Goal: Information Seeking & Learning: Learn about a topic

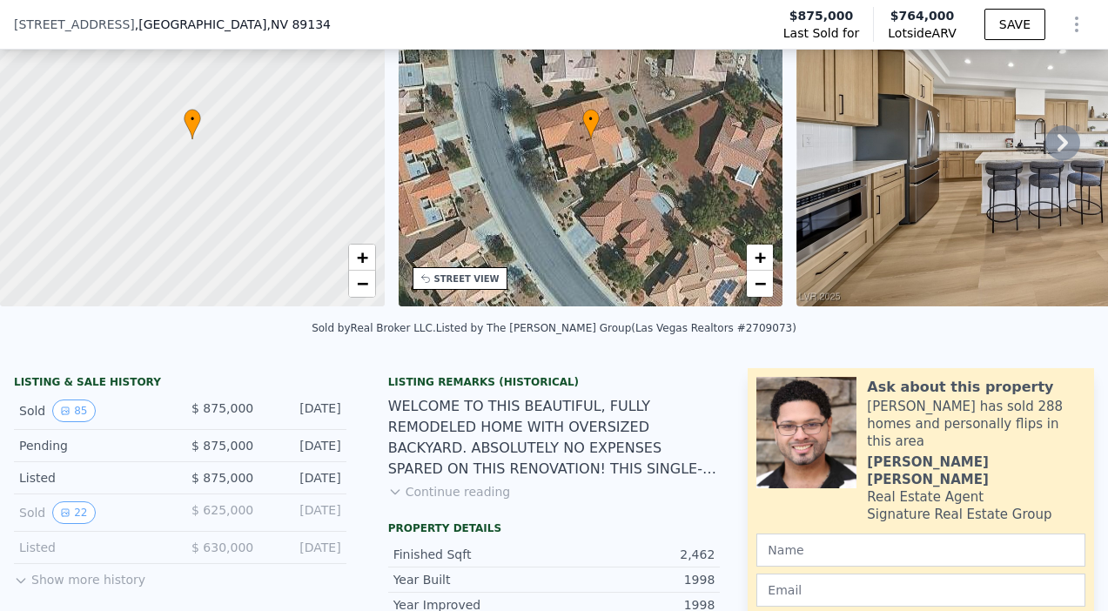
scroll to position [131, 0]
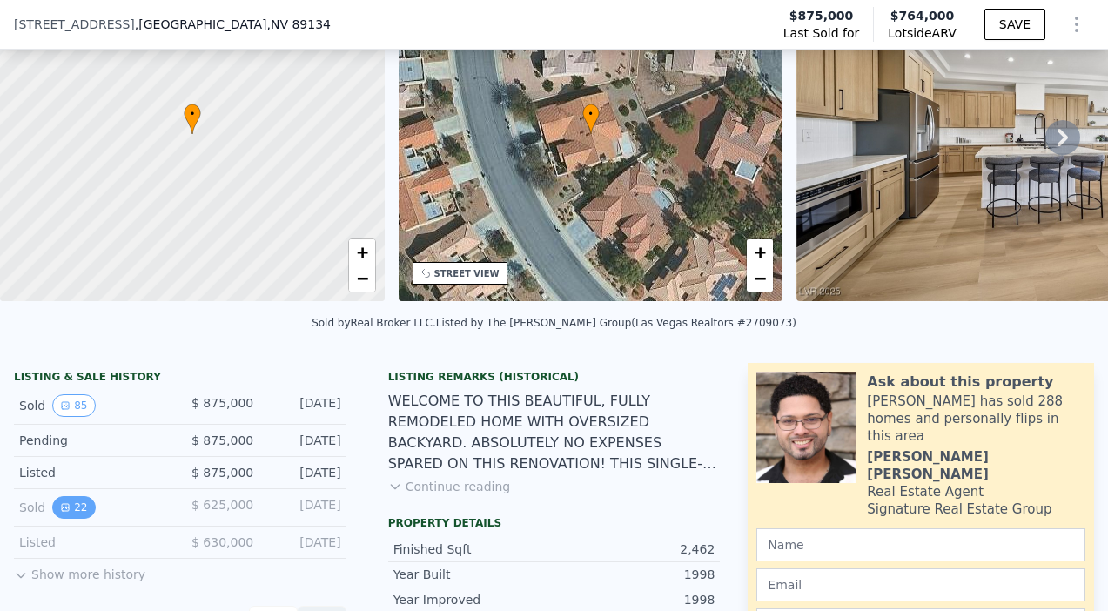
click at [71, 506] on button "22" at bounding box center [73, 507] width 43 height 23
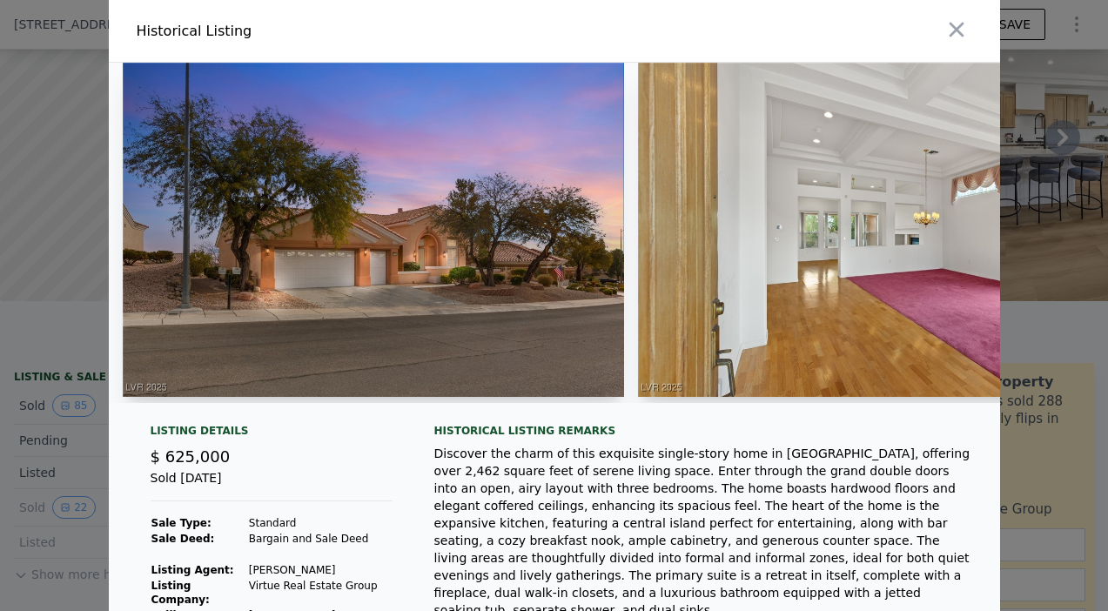
click at [530, 306] on img at bounding box center [374, 230] width 502 height 334
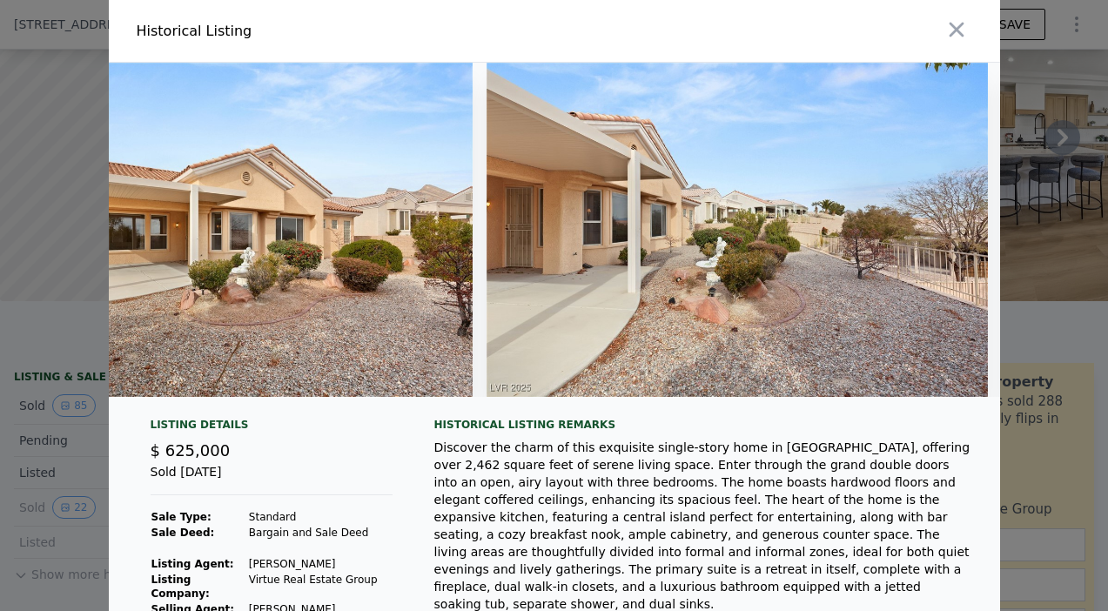
scroll to position [0, 10485]
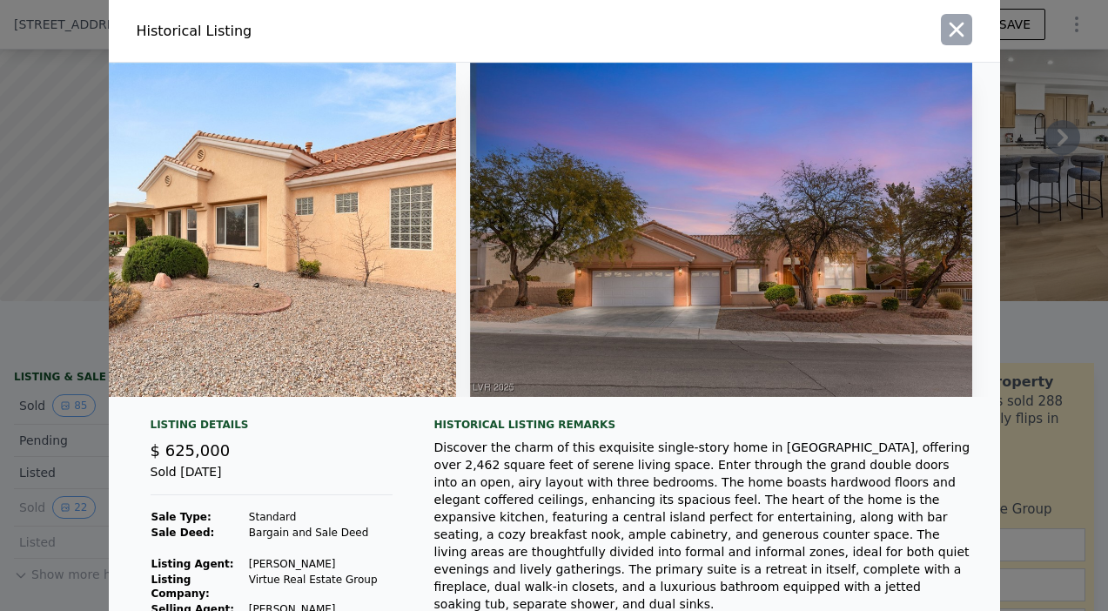
click at [961, 29] on icon "button" at bounding box center [956, 29] width 24 height 24
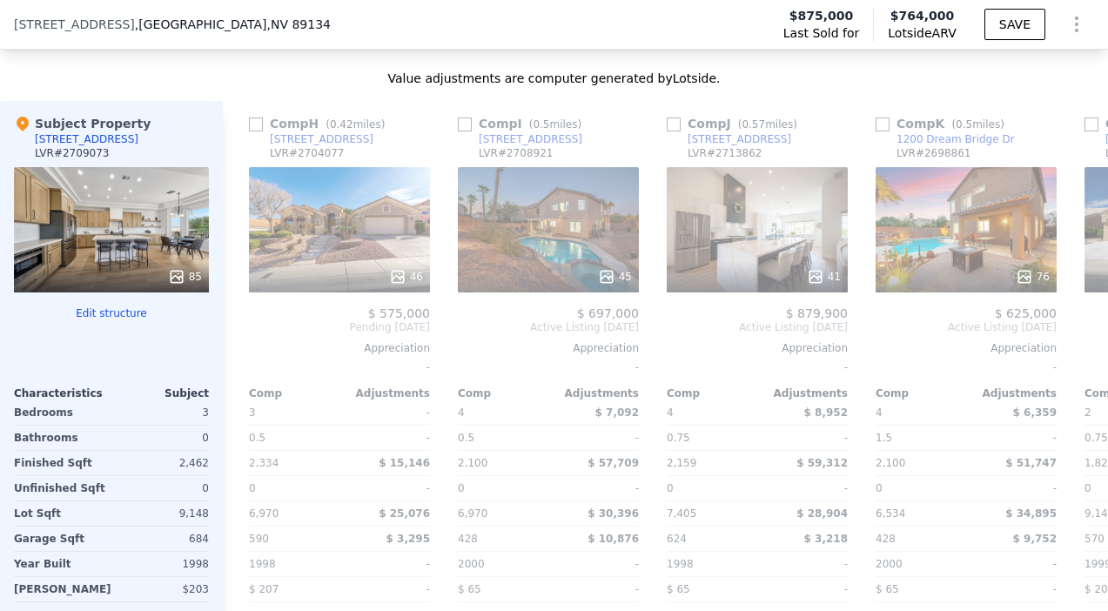
scroll to position [0, 1469]
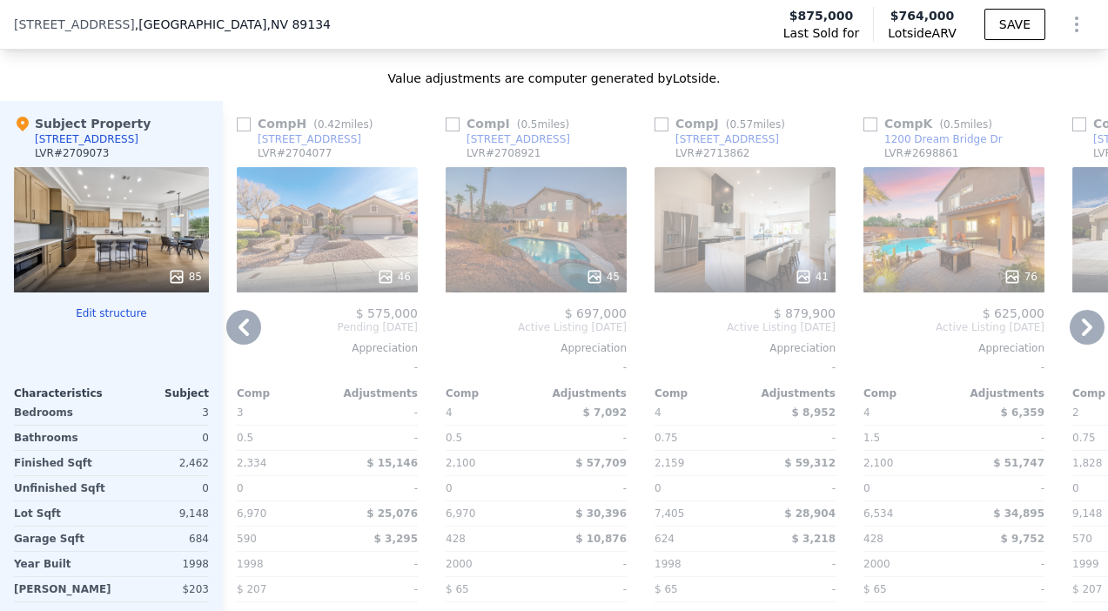
click at [781, 246] on div "41" at bounding box center [744, 229] width 181 height 125
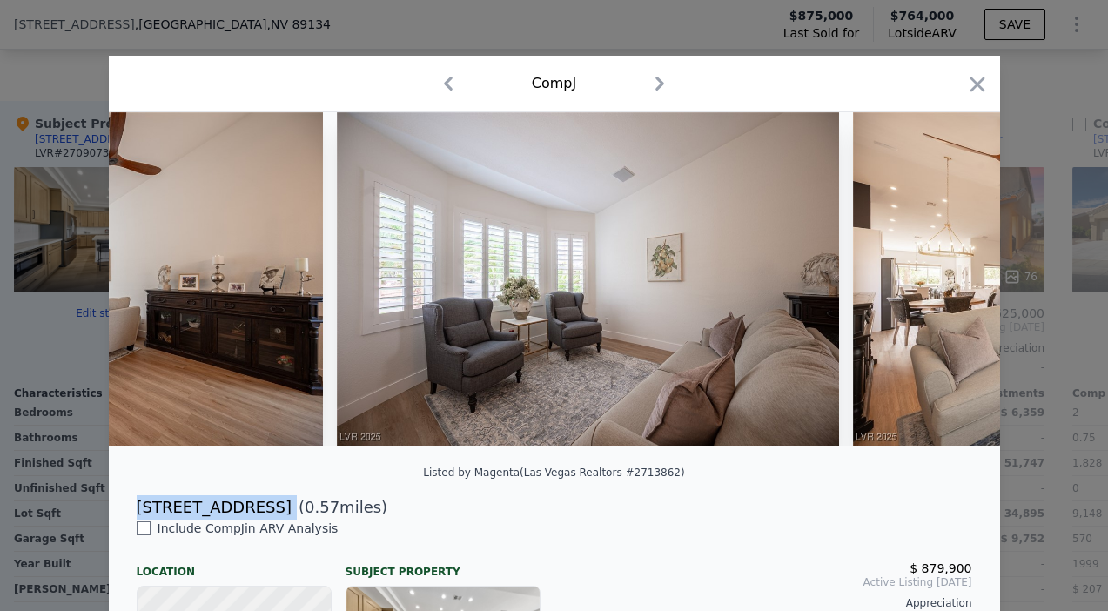
drag, startPoint x: 138, startPoint y: 505, endPoint x: 321, endPoint y: 501, distance: 182.8
click at [292, 503] on div "[STREET_ADDRESS]" at bounding box center [214, 507] width 155 height 24
copy div "[STREET_ADDRESS]"
click at [978, 81] on icon "button" at bounding box center [977, 84] width 24 height 24
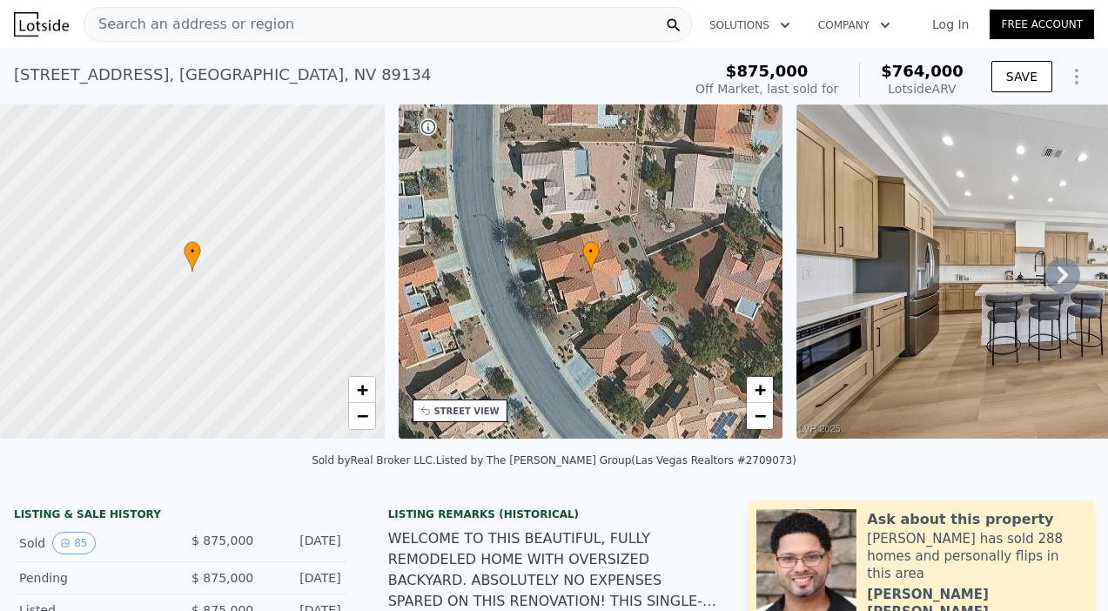
click at [352, 20] on div "Search an address or region" at bounding box center [388, 24] width 608 height 35
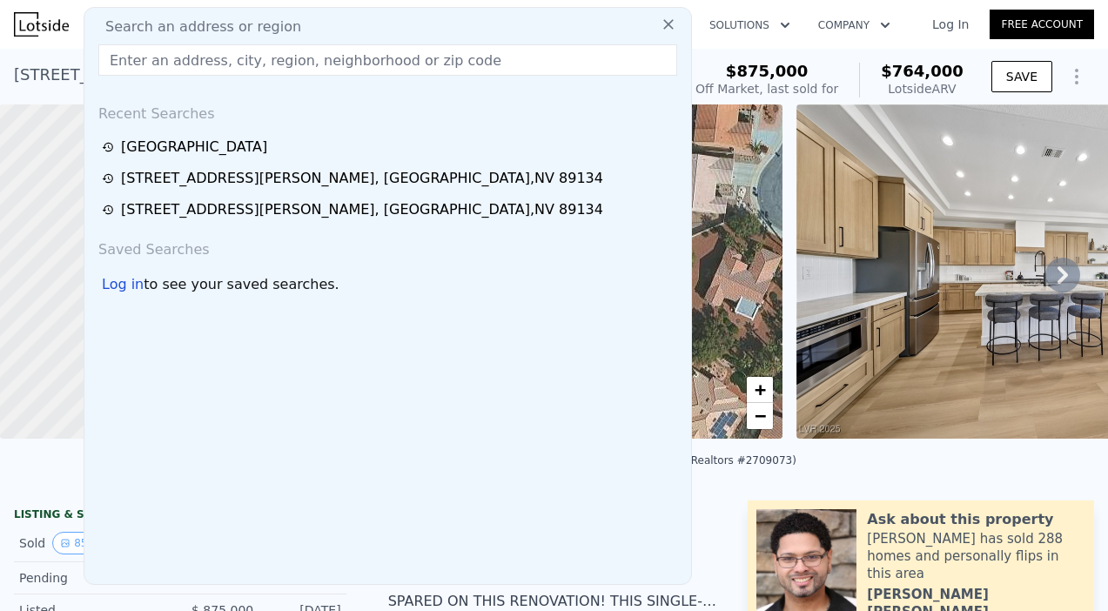
click at [186, 54] on input "text" at bounding box center [387, 59] width 579 height 31
paste input "[STREET_ADDRESS]"
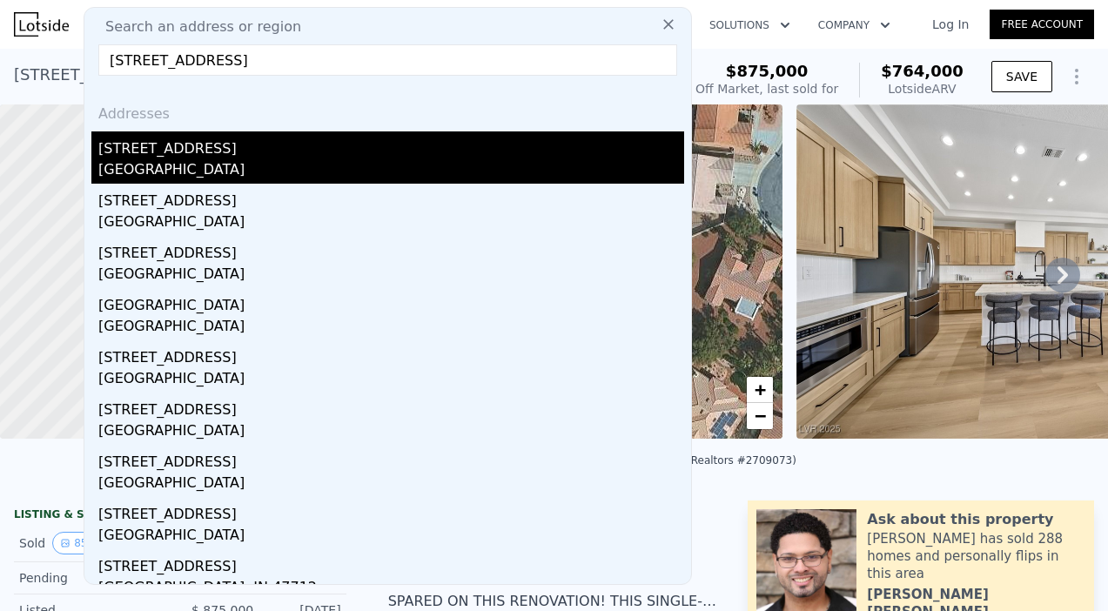
type input "[STREET_ADDRESS]"
click at [173, 151] on div "[STREET_ADDRESS]" at bounding box center [391, 145] width 586 height 28
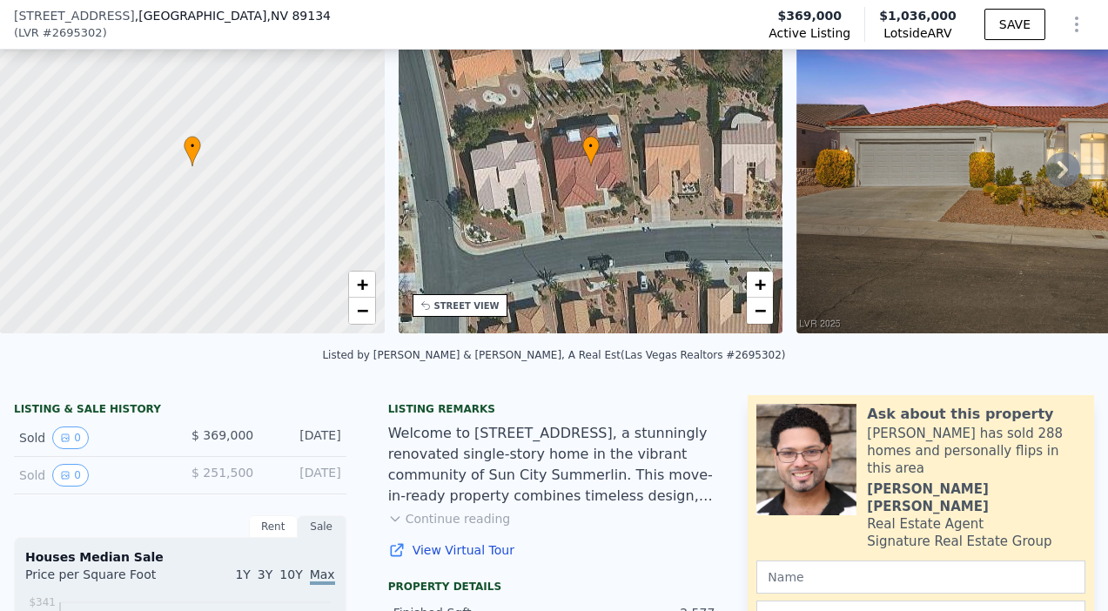
scroll to position [94, 0]
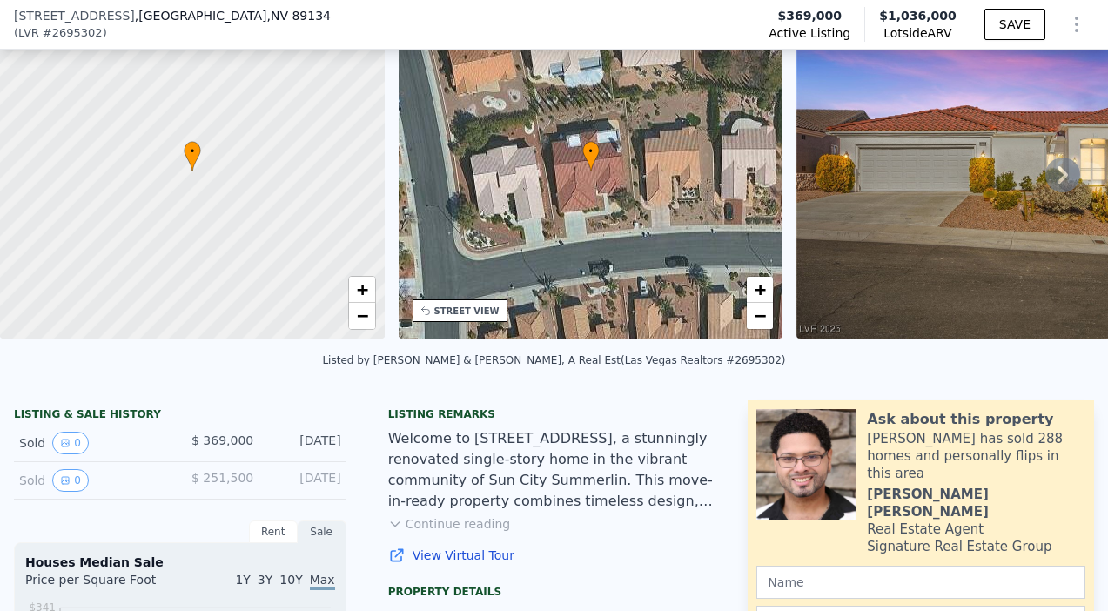
click at [1063, 180] on icon at bounding box center [1062, 175] width 35 height 35
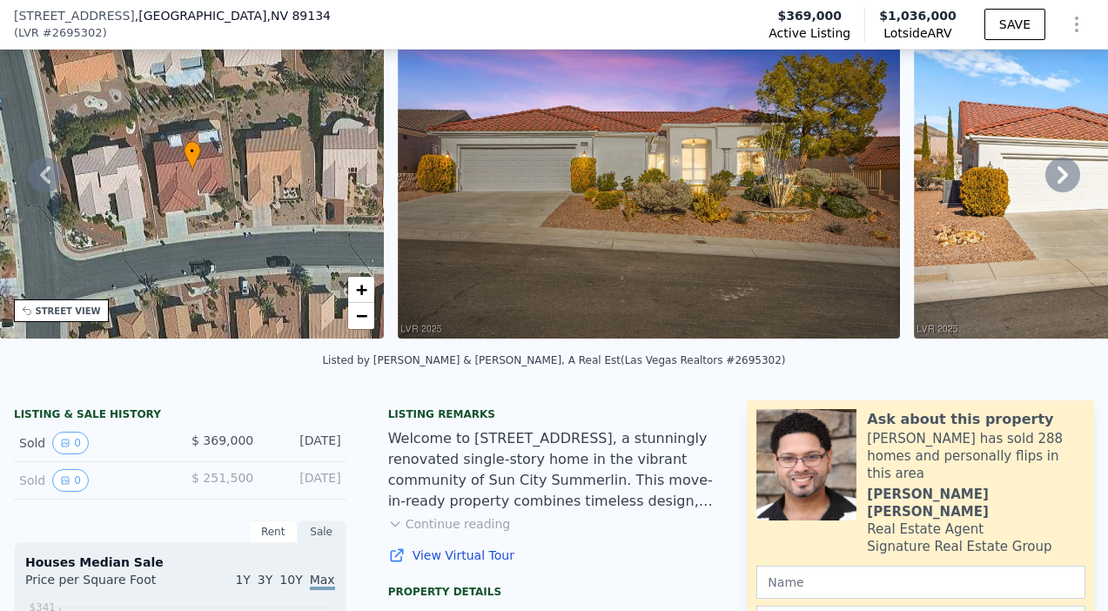
click at [1063, 180] on div "• + − • + − STREET VIEW Loading... SATELLITE VIEW" at bounding box center [554, 174] width 1108 height 340
click at [1066, 180] on icon at bounding box center [1062, 175] width 35 height 35
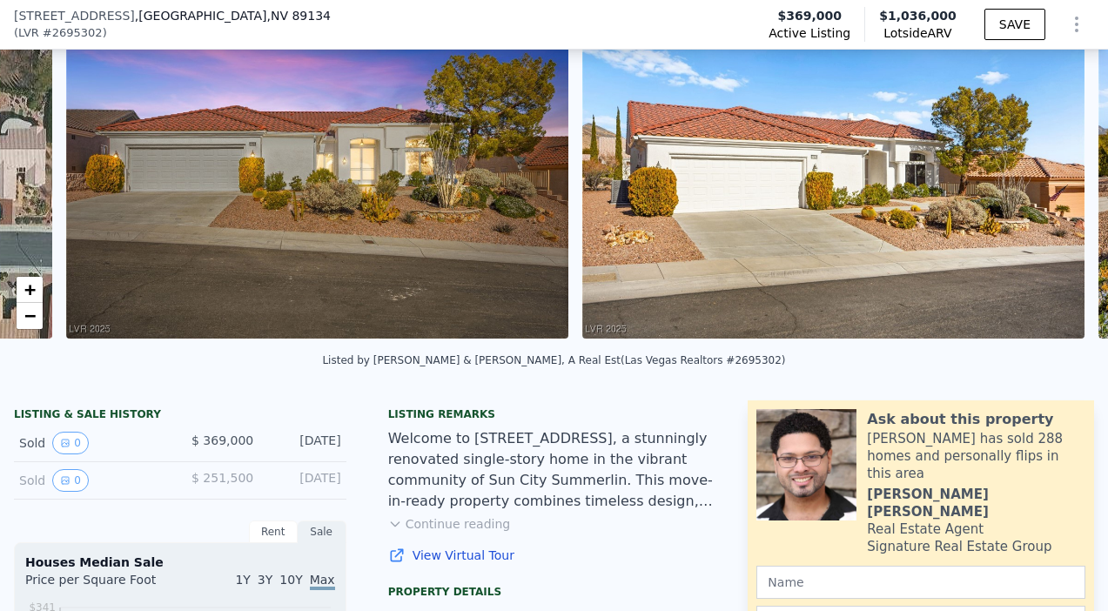
scroll to position [0, 796]
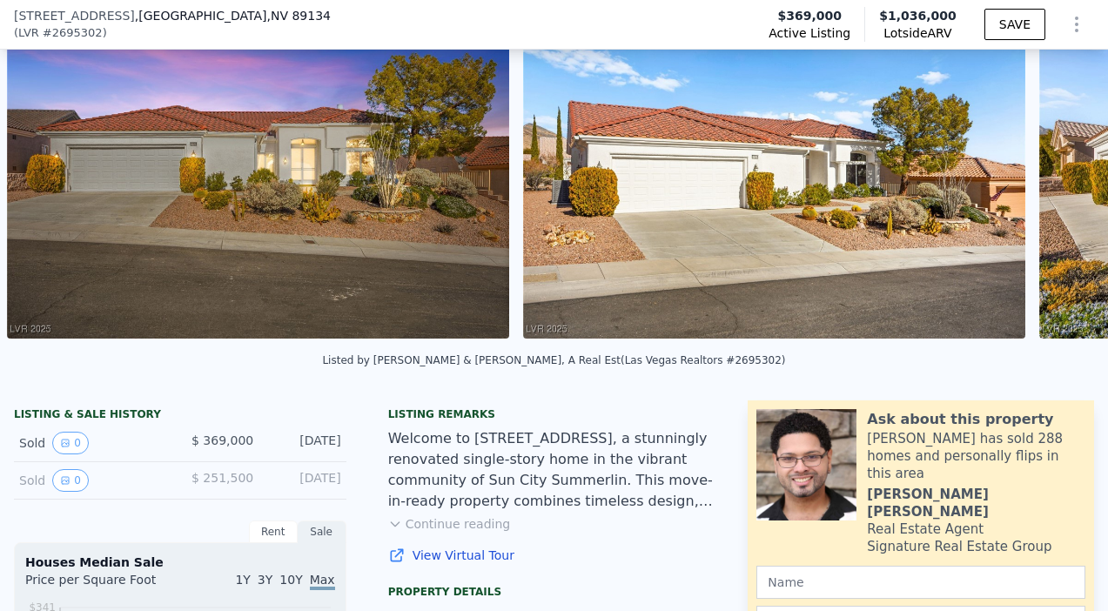
click at [1066, 180] on div "• + − • + − STREET VIEW Loading... SATELLITE VIEW" at bounding box center [554, 174] width 1108 height 340
click at [1058, 179] on icon at bounding box center [1062, 175] width 35 height 35
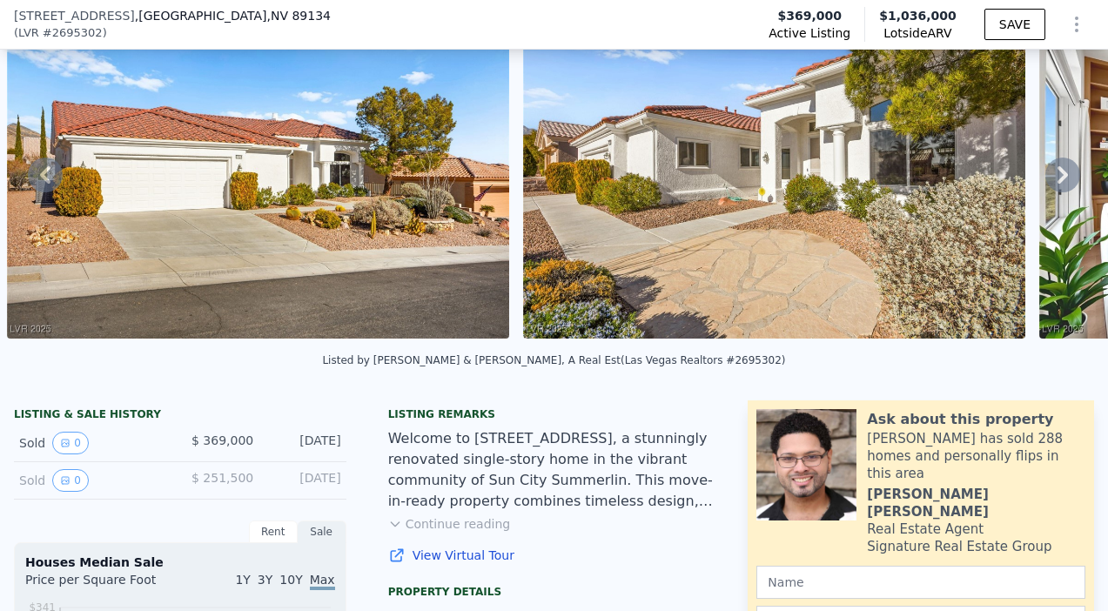
click at [1058, 179] on icon at bounding box center [1062, 175] width 35 height 35
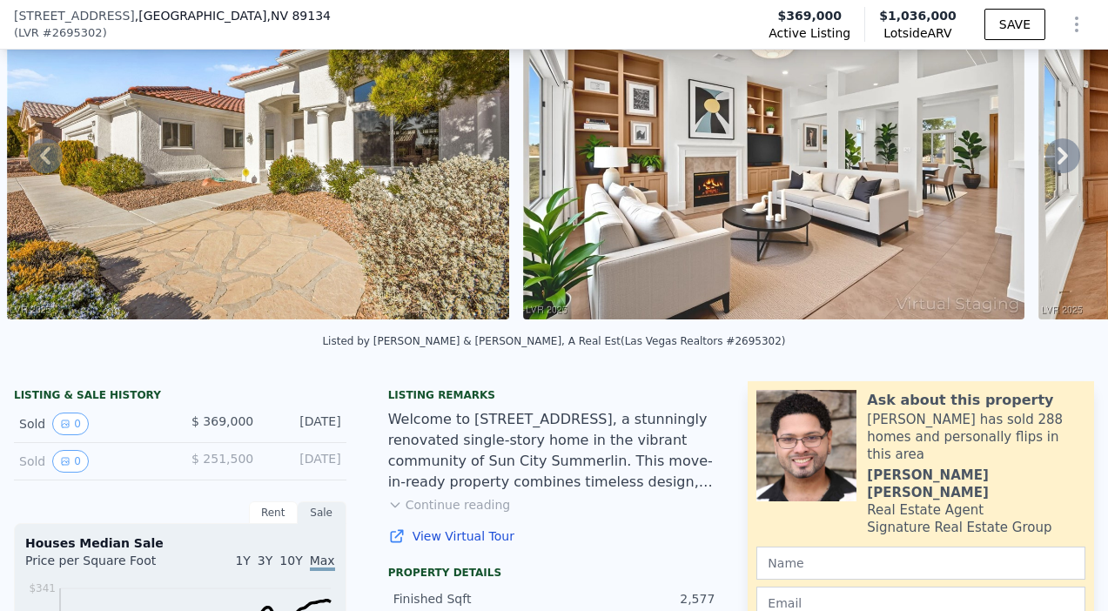
scroll to position [115, 0]
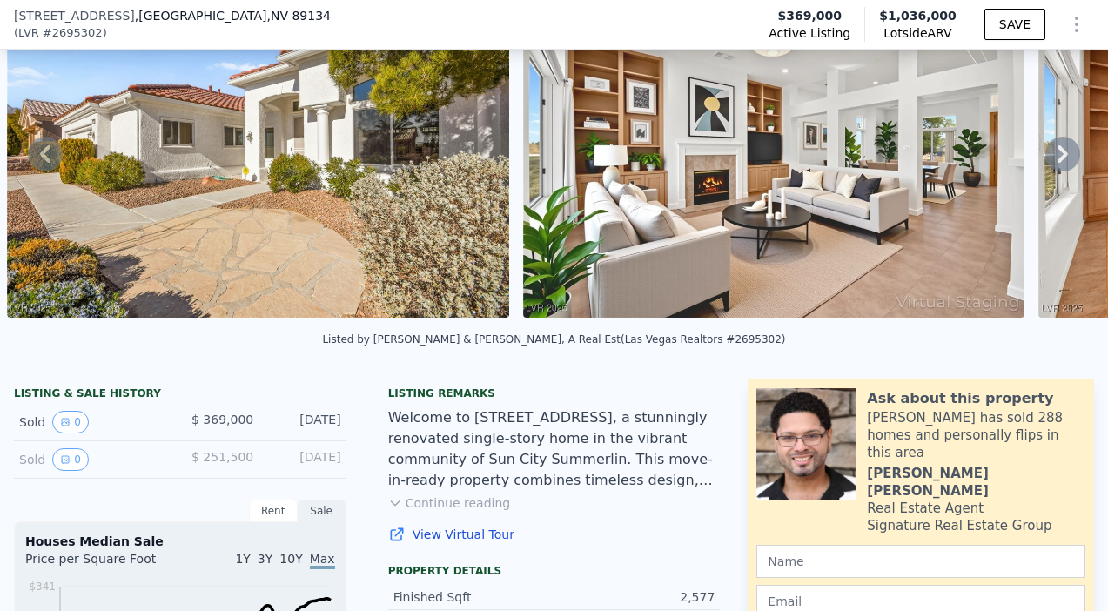
click at [467, 503] on button "Continue reading" at bounding box center [449, 502] width 123 height 17
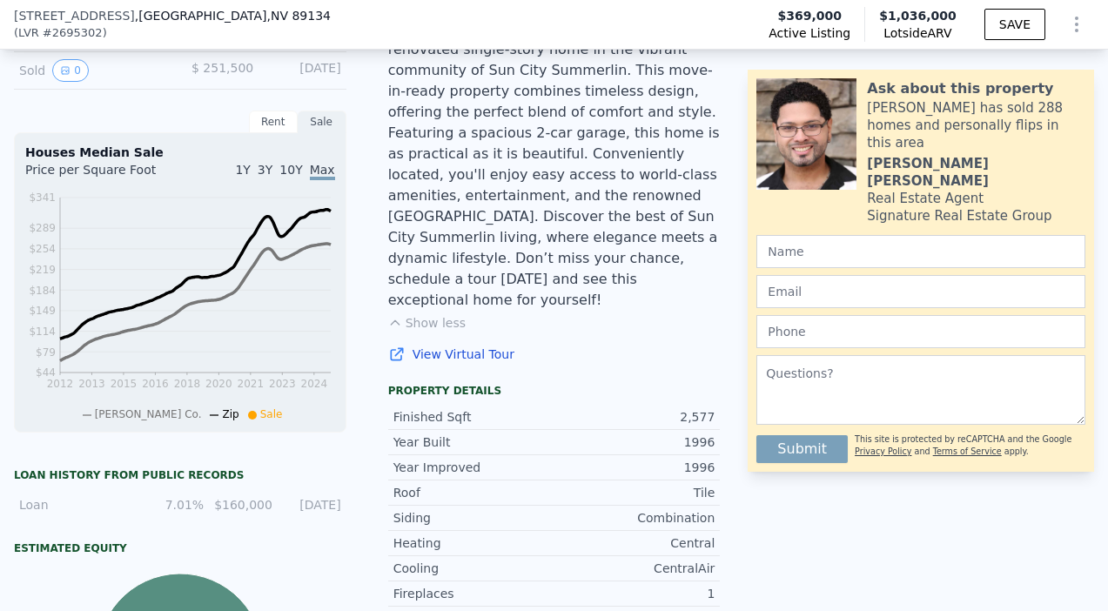
scroll to position [506, 0]
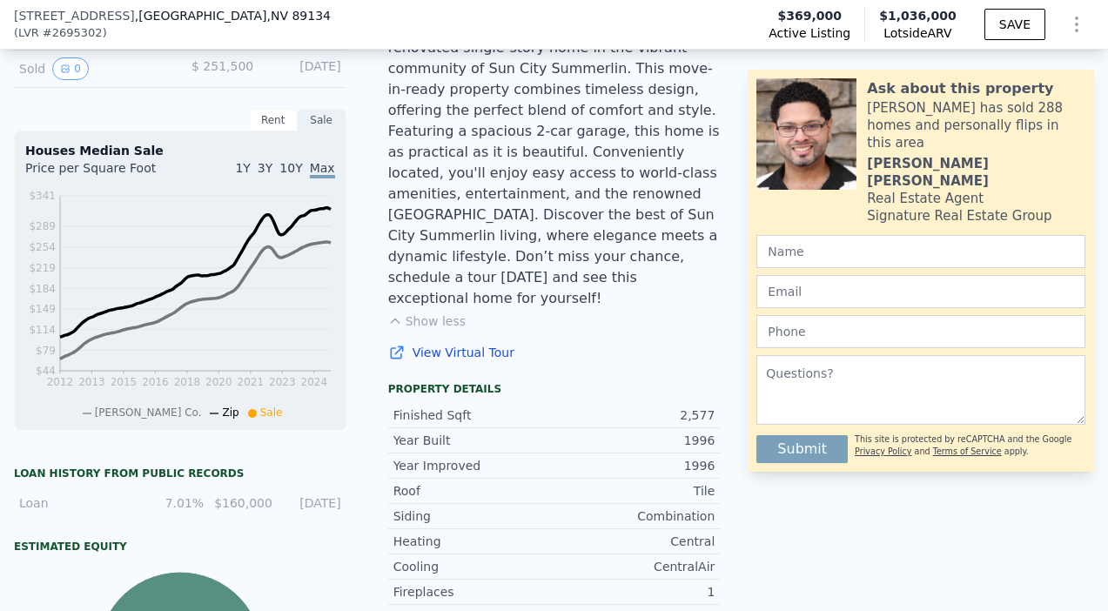
click at [472, 344] on link "View Virtual Tour" at bounding box center [554, 352] width 332 height 17
